Goal: Task Accomplishment & Management: Complete application form

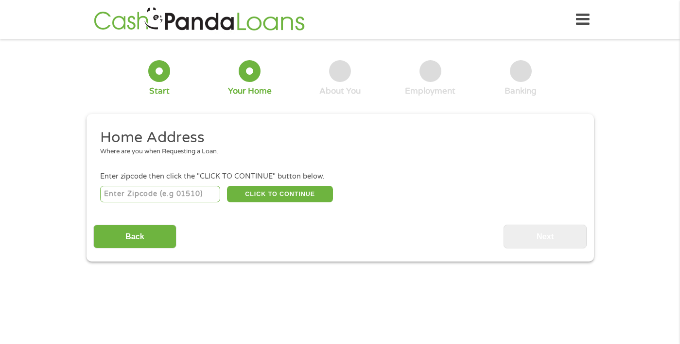
click at [193, 198] on input "number" at bounding box center [160, 194] width 120 height 17
type input "88005"
click at [260, 195] on button "CLICK TO CONTINUE" at bounding box center [280, 194] width 106 height 17
type input "88005"
type input "Las Cruces"
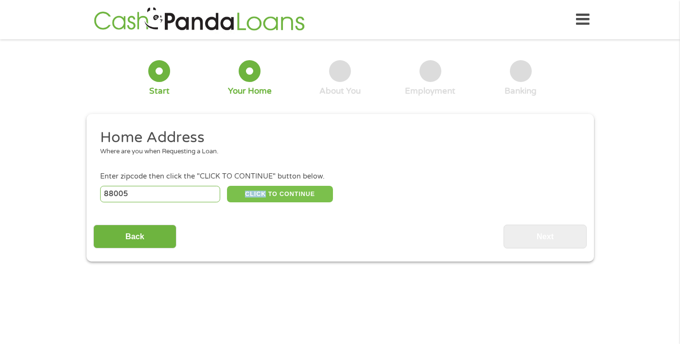
select select "[US_STATE]"
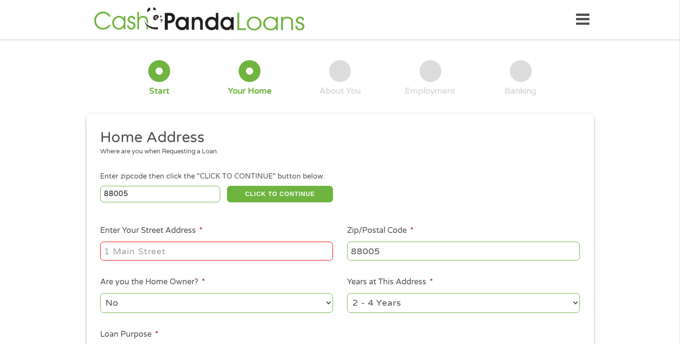
click at [255, 244] on input "Enter Your Street Address *" at bounding box center [216, 251] width 233 height 18
type input "[STREET_ADDRESS]"
click at [210, 306] on select "No Yes" at bounding box center [216, 303] width 233 height 20
click at [100, 294] on select "No Yes" at bounding box center [216, 303] width 233 height 20
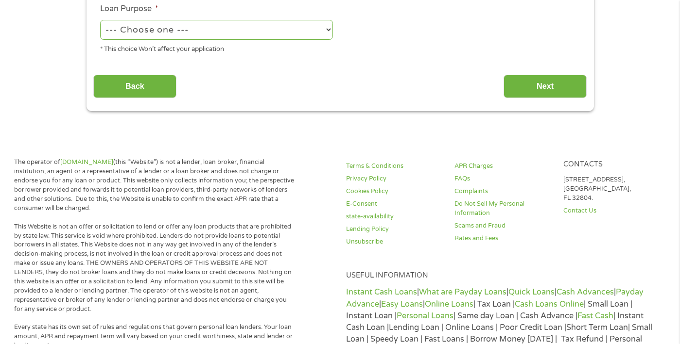
scroll to position [112, 0]
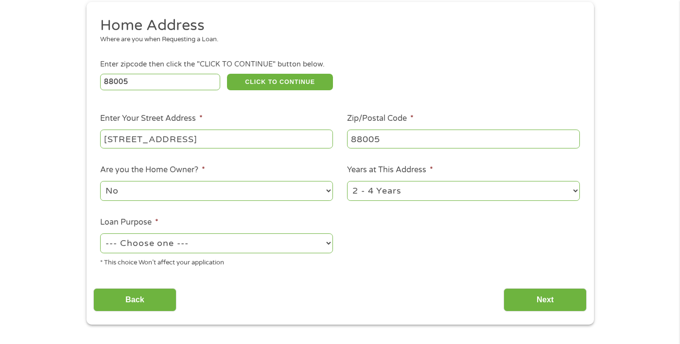
click at [285, 247] on select "--- Choose one --- Pay Bills Debt Consolidation Home Improvement Major Purchase…" at bounding box center [216, 244] width 233 height 20
select select "shorttermcash"
click at [100, 234] on select "--- Choose one --- Pay Bills Debt Consolidation Home Improvement Major Purchase…" at bounding box center [216, 244] width 233 height 20
click at [532, 296] on input "Next" at bounding box center [544, 301] width 83 height 24
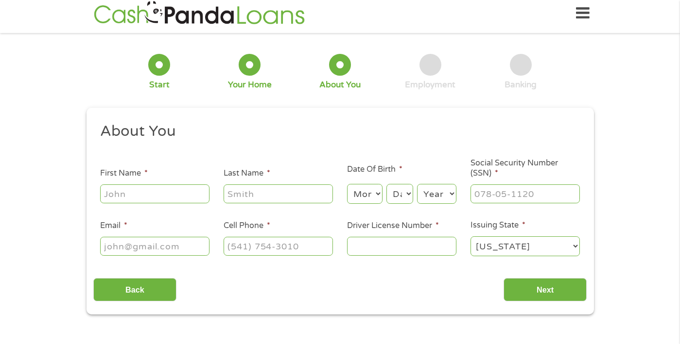
scroll to position [0, 0]
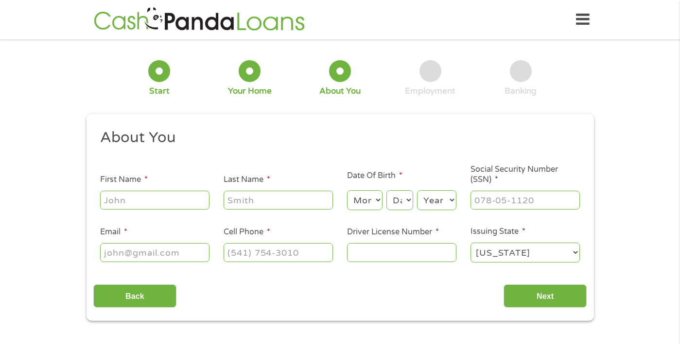
click at [223, 200] on input "Last Name *" at bounding box center [277, 200] width 109 height 18
click at [182, 201] on input "First Name *" at bounding box center [154, 200] width 109 height 18
type input "Elvis"
type input "[PERSON_NAME]"
click at [363, 195] on select "Month 1 2 3 4 5 6 7 8 9 10 11 12" at bounding box center [364, 200] width 35 height 20
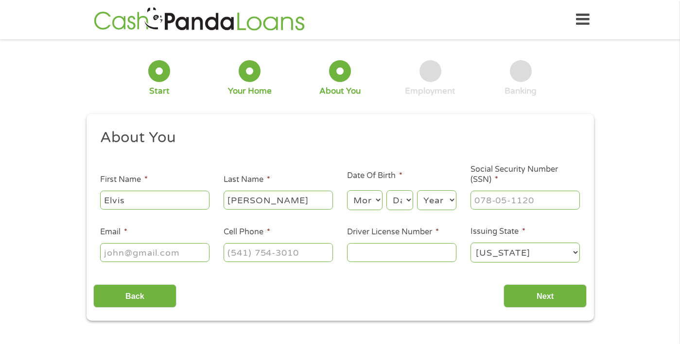
select select "12"
click at [347, 191] on select "Month 1 2 3 4 5 6 7 8 9 10 11 12" at bounding box center [364, 200] width 35 height 20
click at [408, 204] on select "Day 1 2 3 4 5 6 7 8 9 10 11 12 13 14 15 16 17 18 19 20 21 22 23 24 25 26 27 28 …" at bounding box center [399, 200] width 26 height 20
select select "27"
click at [386, 191] on select "Day 1 2 3 4 5 6 7 8 9 10 11 12 13 14 15 16 17 18 19 20 21 22 23 24 25 26 27 28 …" at bounding box center [399, 200] width 26 height 20
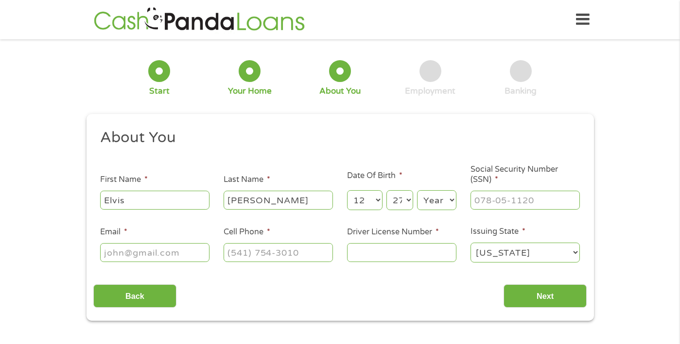
click at [430, 198] on select "Year [DATE] 2006 2005 2004 2003 2002 2001 2000 1999 1998 1997 1996 1995 1994 19…" at bounding box center [436, 200] width 39 height 20
select select "1983"
click at [417, 191] on select "Year [DATE] 2006 2005 2004 2003 2002 2001 2000 1999 1998 1997 1996 1995 1994 19…" at bounding box center [436, 200] width 39 height 20
click at [493, 203] on input "___-__-____" at bounding box center [524, 200] width 109 height 18
type input "204-64-6951"
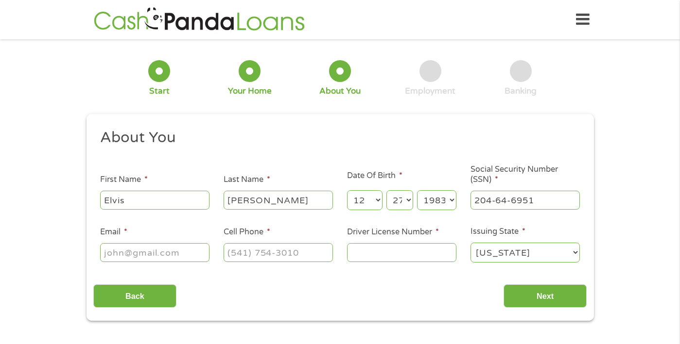
click at [169, 254] on input "Email *" at bounding box center [154, 252] width 109 height 18
type input "[EMAIL_ADDRESS][DOMAIN_NAME]"
click at [240, 253] on input "(___) ___-____" at bounding box center [277, 252] width 109 height 18
type input "[PHONE_NUMBER]"
click at [378, 253] on input "Driver License Number *" at bounding box center [401, 252] width 109 height 18
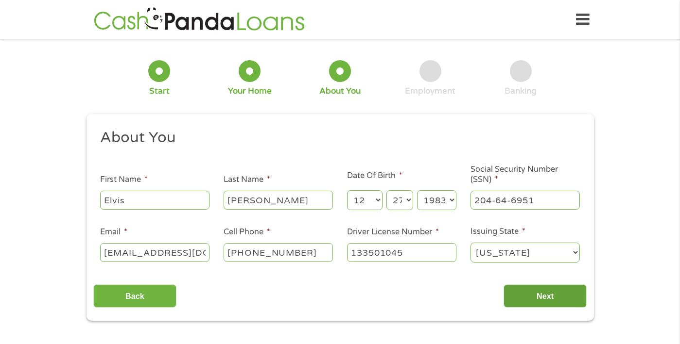
type input "133501045"
click at [569, 301] on input "Next" at bounding box center [544, 297] width 83 height 24
click at [558, 297] on input "Next" at bounding box center [544, 297] width 83 height 24
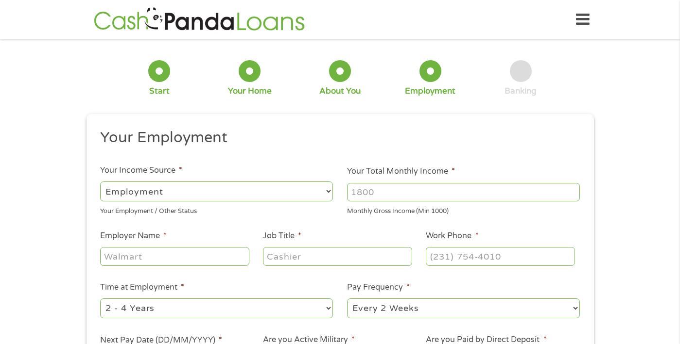
click at [558, 297] on div "--- Choose one --- Every 2 Weeks Every Week Monthly Semi-Monthly" at bounding box center [463, 308] width 233 height 23
click at [387, 199] on input "Your Total Monthly Income *" at bounding box center [463, 192] width 233 height 18
type input "8"
type input "1850"
click at [206, 255] on input "Employer Name *" at bounding box center [174, 256] width 149 height 18
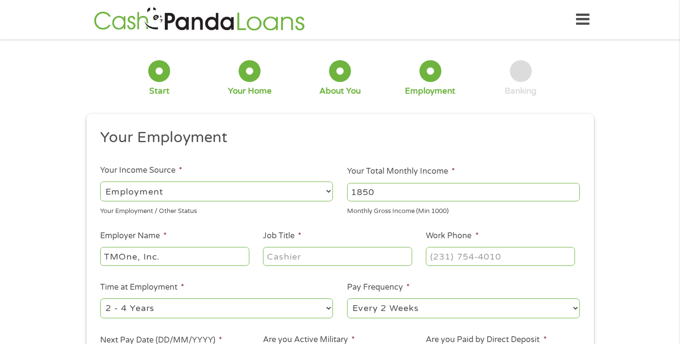
type input "TMOne, Inc."
type input "(___) ___-____"
click at [293, 254] on input "Job Title *" at bounding box center [337, 256] width 149 height 18
type input "Member Engagement Coordinator"
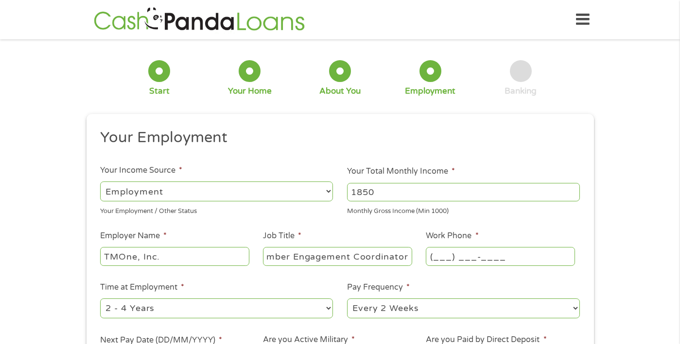
scroll to position [0, 0]
type input "[PHONE_NUMBER]"
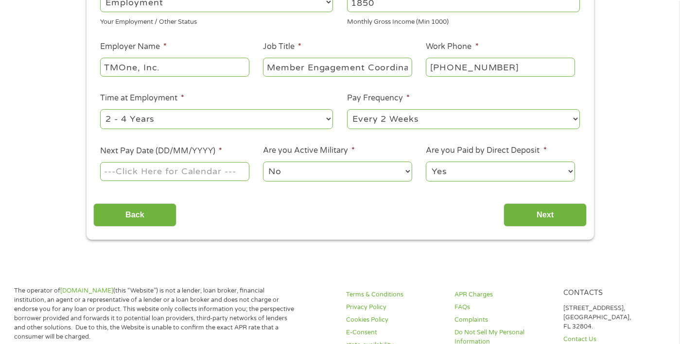
scroll to position [228, 0]
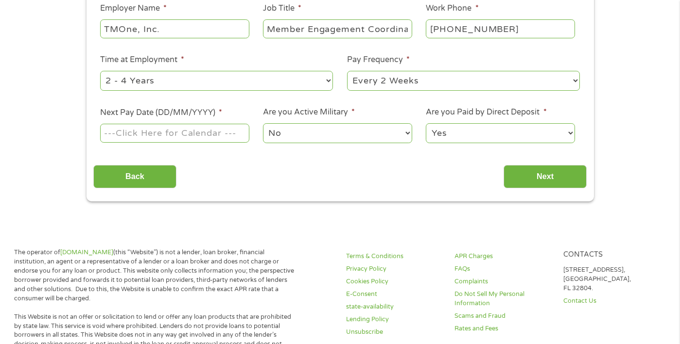
click at [223, 129] on input "Next Pay Date (DD/MM/YYYY) *" at bounding box center [174, 133] width 149 height 18
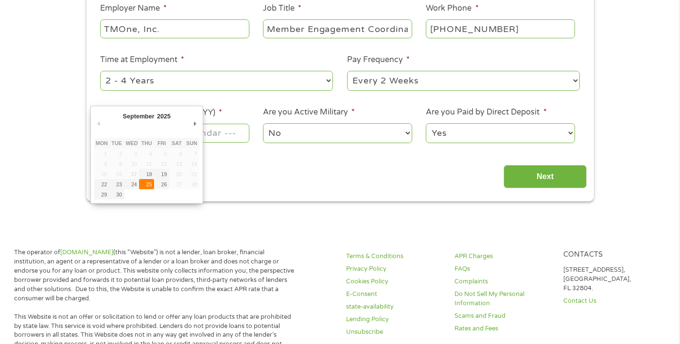
type input "[DATE]"
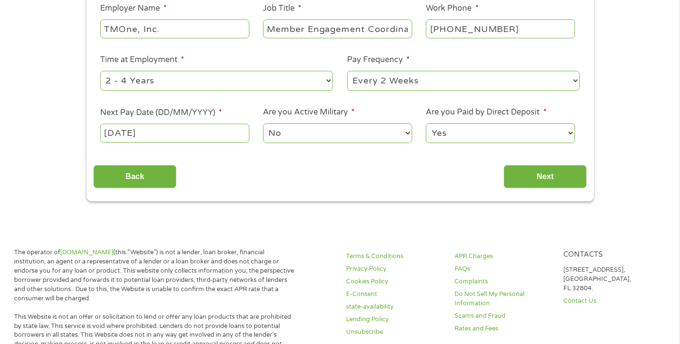
click at [329, 137] on select "No Yes" at bounding box center [337, 133] width 149 height 20
click at [446, 134] on select "Yes No" at bounding box center [500, 133] width 149 height 20
click at [426, 123] on select "Yes No" at bounding box center [500, 133] width 149 height 20
click at [544, 178] on input "Next" at bounding box center [544, 177] width 83 height 24
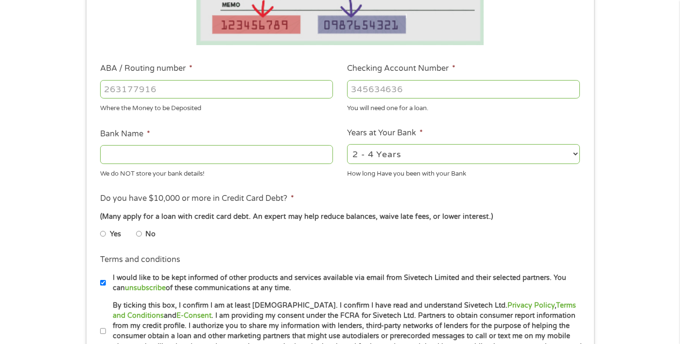
scroll to position [253, 0]
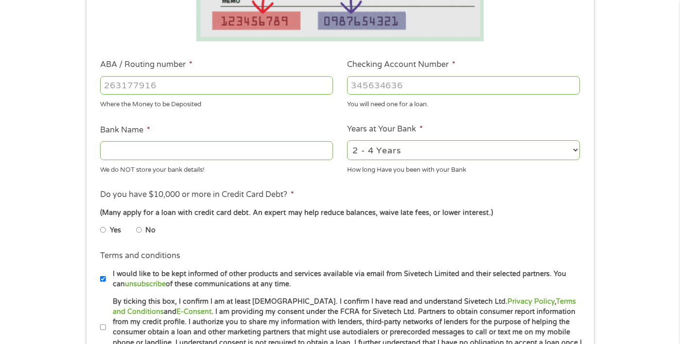
click at [193, 81] on input "ABA / Routing number *" at bounding box center [216, 85] width 233 height 18
type input "031101279"
type input "THE BANCORP BANK"
click at [451, 86] on input "Checking Account Number *" at bounding box center [463, 85] width 233 height 18
type input "22110605952152241"
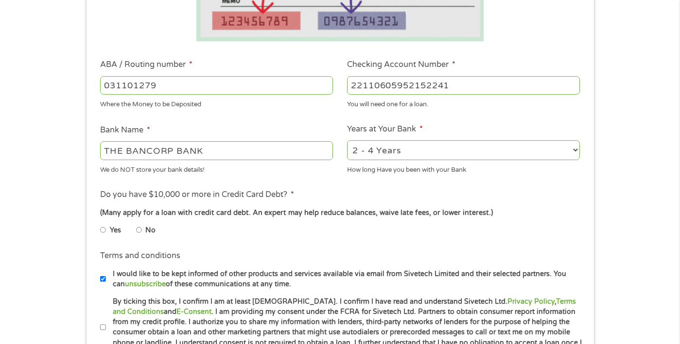
click at [463, 137] on li "Years at Your Bank * 2 - 4 Years 6 - 12 Months 1 - 2 Years Over 4 Years How lon…" at bounding box center [463, 148] width 247 height 51
click at [462, 149] on select "2 - 4 Years 6 - 12 Months 1 - 2 Years Over 4 Years" at bounding box center [463, 150] width 233 height 20
select select "60months"
click at [347, 140] on select "2 - 4 Years 6 - 12 Months 1 - 2 Years Over 4 Years" at bounding box center [463, 150] width 233 height 20
click at [114, 229] on label "Yes" at bounding box center [115, 230] width 11 height 11
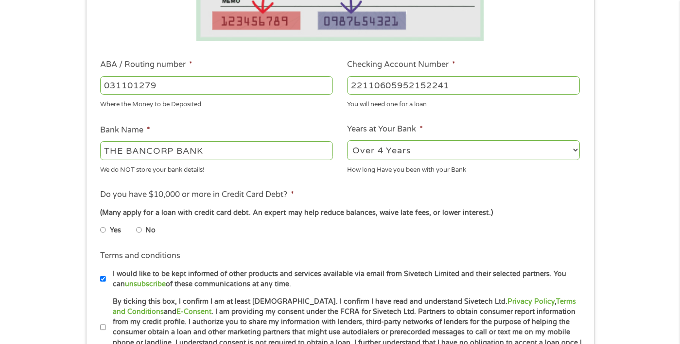
click at [106, 229] on input "Yes" at bounding box center [103, 231] width 6 height 16
radio input "true"
click at [203, 247] on ul "Bank Information Where do you want the funds deposited? ABA / Routing number * …" at bounding box center [339, 117] width 493 height 484
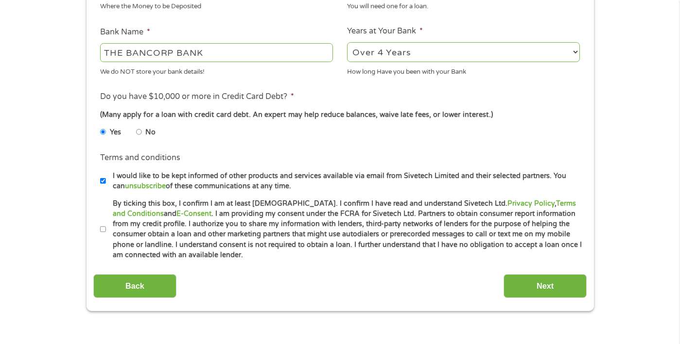
scroll to position [370, 0]
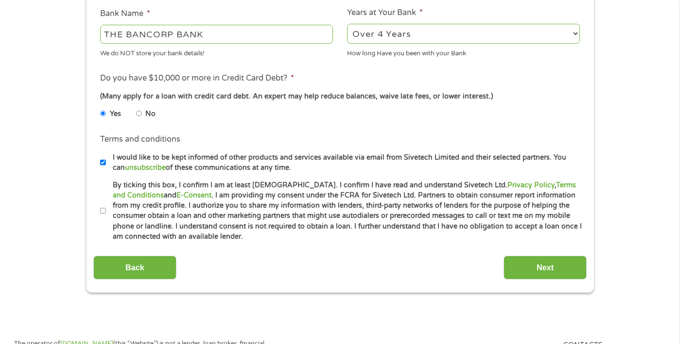
click at [104, 161] on input "I would like to be kept informed of other products and services available via e…" at bounding box center [103, 163] width 6 height 16
checkbox input "false"
click at [102, 210] on input "By ticking this box, I confirm I am at least [DEMOGRAPHIC_DATA]. I confirm I ha…" at bounding box center [103, 212] width 6 height 16
checkbox input "true"
click at [531, 261] on input "Next" at bounding box center [544, 268] width 83 height 24
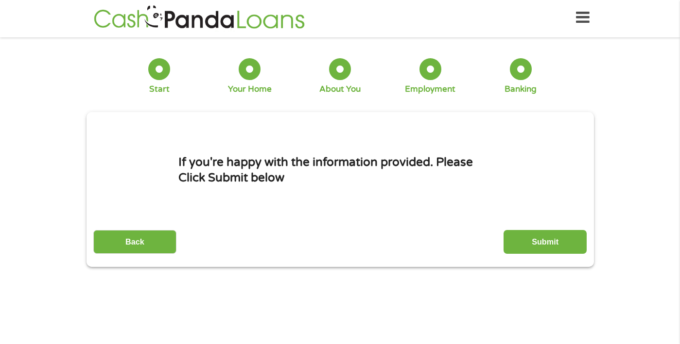
scroll to position [0, 0]
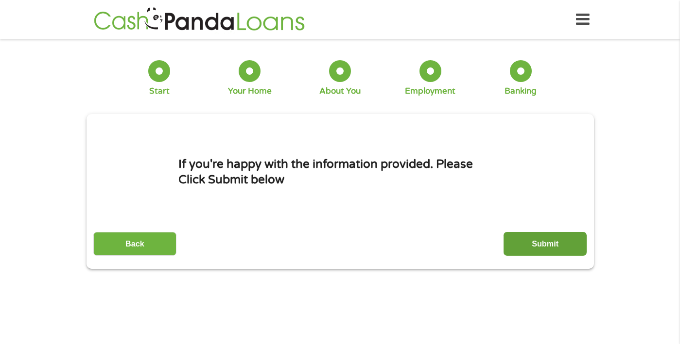
click at [535, 246] on input "Submit" at bounding box center [544, 244] width 83 height 24
